Goal: Check status: Check status

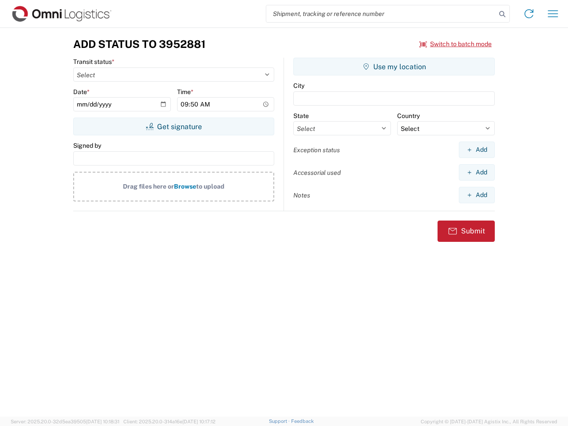
click at [381, 14] on input "search" at bounding box center [381, 13] width 230 height 17
click at [503, 14] on icon at bounding box center [502, 14] width 12 height 12
click at [529, 14] on icon at bounding box center [529, 14] width 14 height 14
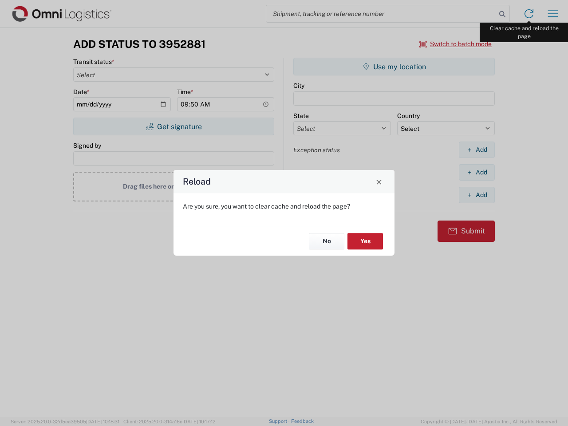
click at [553, 14] on div "Reload Are you sure, you want to clear cache and reload the page? No Yes" at bounding box center [284, 213] width 568 height 426
click at [456, 44] on div "Reload Are you sure, you want to clear cache and reload the page? No Yes" at bounding box center [284, 213] width 568 height 426
click at [174, 127] on div "Reload Are you sure, you want to clear cache and reload the page? No Yes" at bounding box center [284, 213] width 568 height 426
click at [394, 67] on div "Reload Are you sure, you want to clear cache and reload the page? No Yes" at bounding box center [284, 213] width 568 height 426
click at [477, 150] on div "Reload Are you sure, you want to clear cache and reload the page? No Yes" at bounding box center [284, 213] width 568 height 426
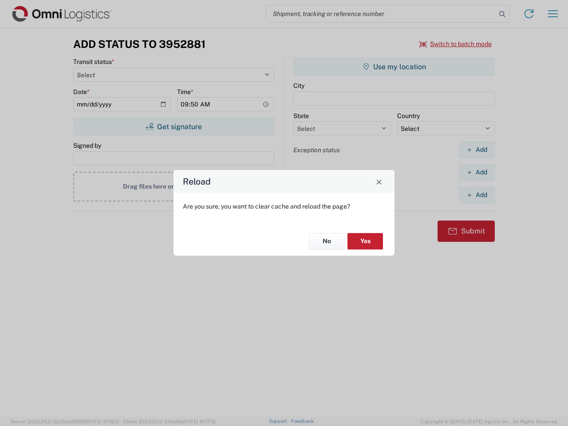
click at [477, 172] on div "Reload Are you sure, you want to clear cache and reload the page? No Yes" at bounding box center [284, 213] width 568 height 426
click at [477, 195] on div "Reload Are you sure, you want to clear cache and reload the page? No Yes" at bounding box center [284, 213] width 568 height 426
